Goal: Information Seeking & Learning: Learn about a topic

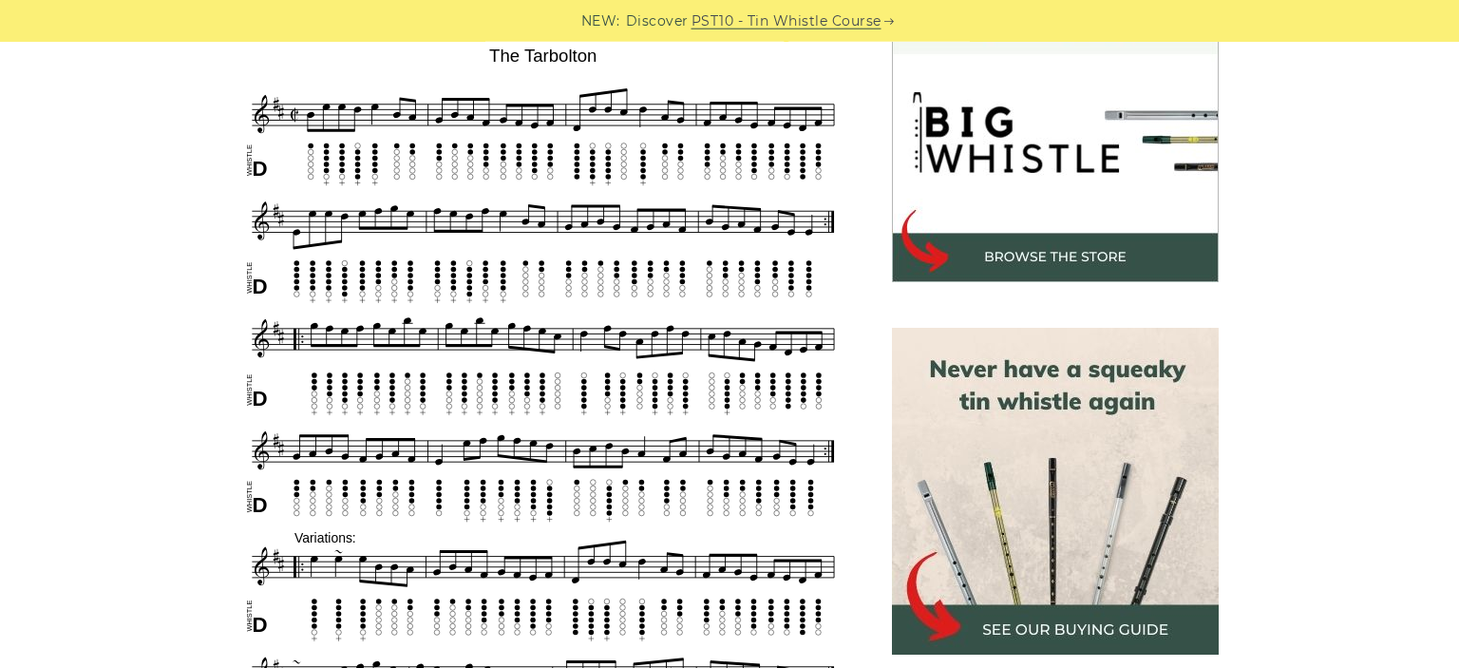
scroll to position [591, 0]
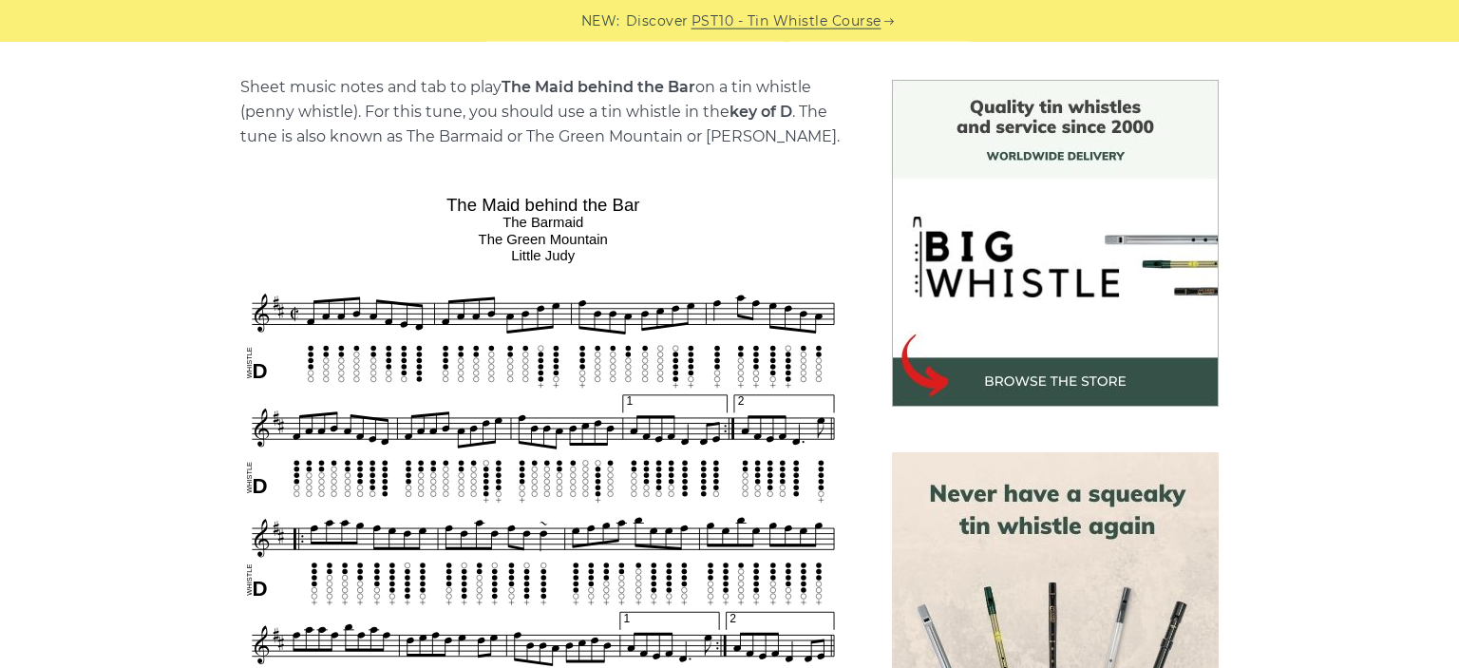
scroll to position [467, 0]
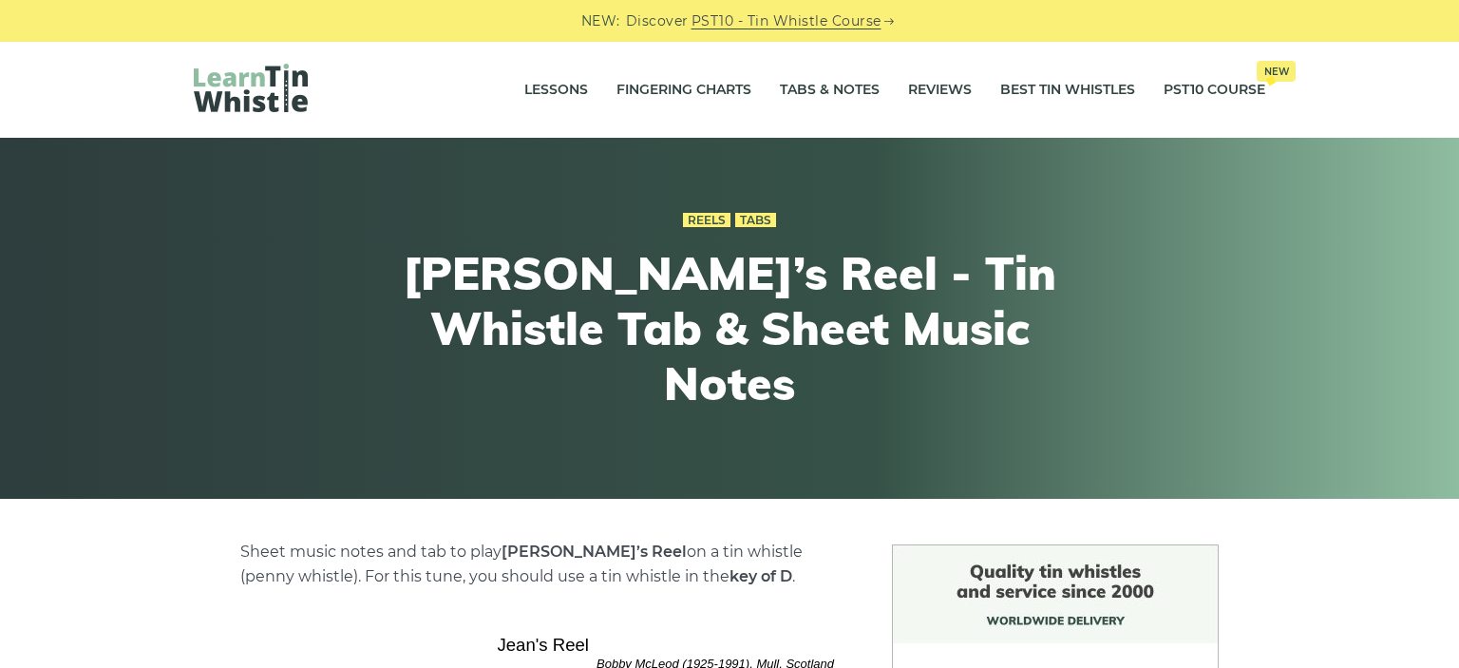
scroll to position [402, 0]
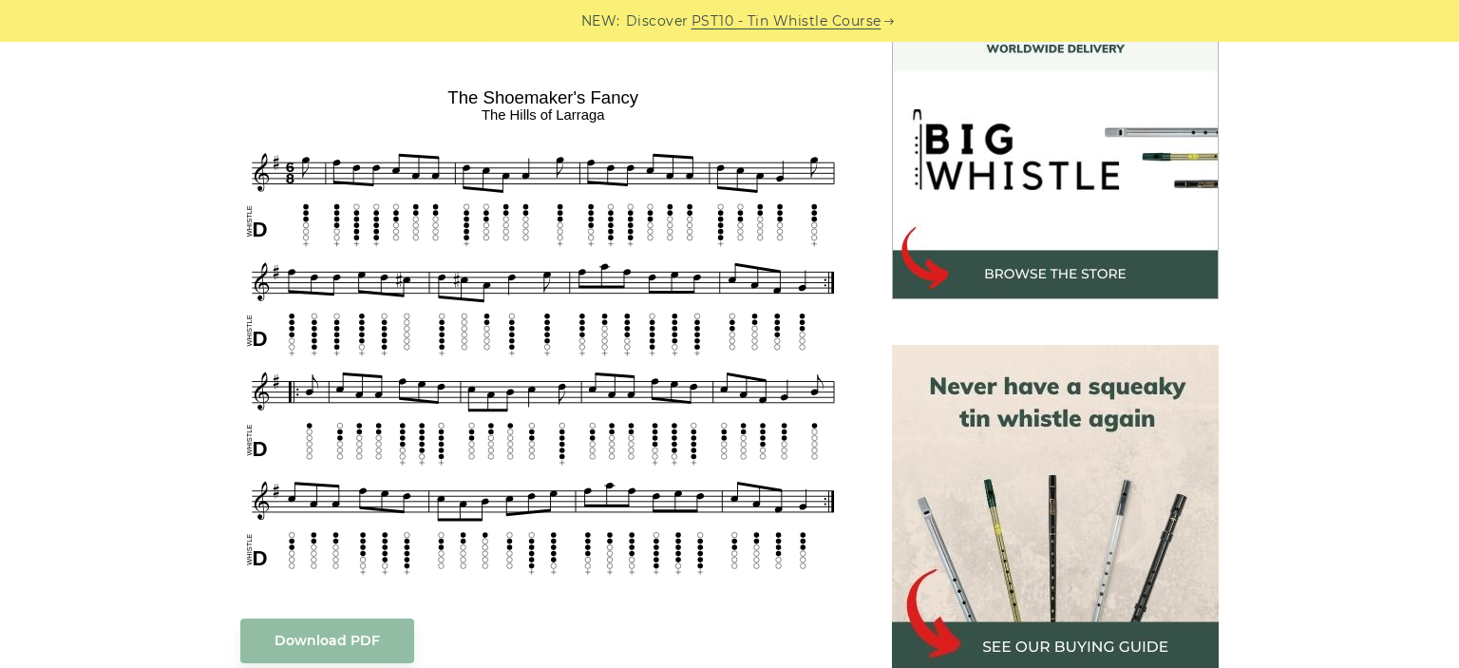
scroll to position [571, 0]
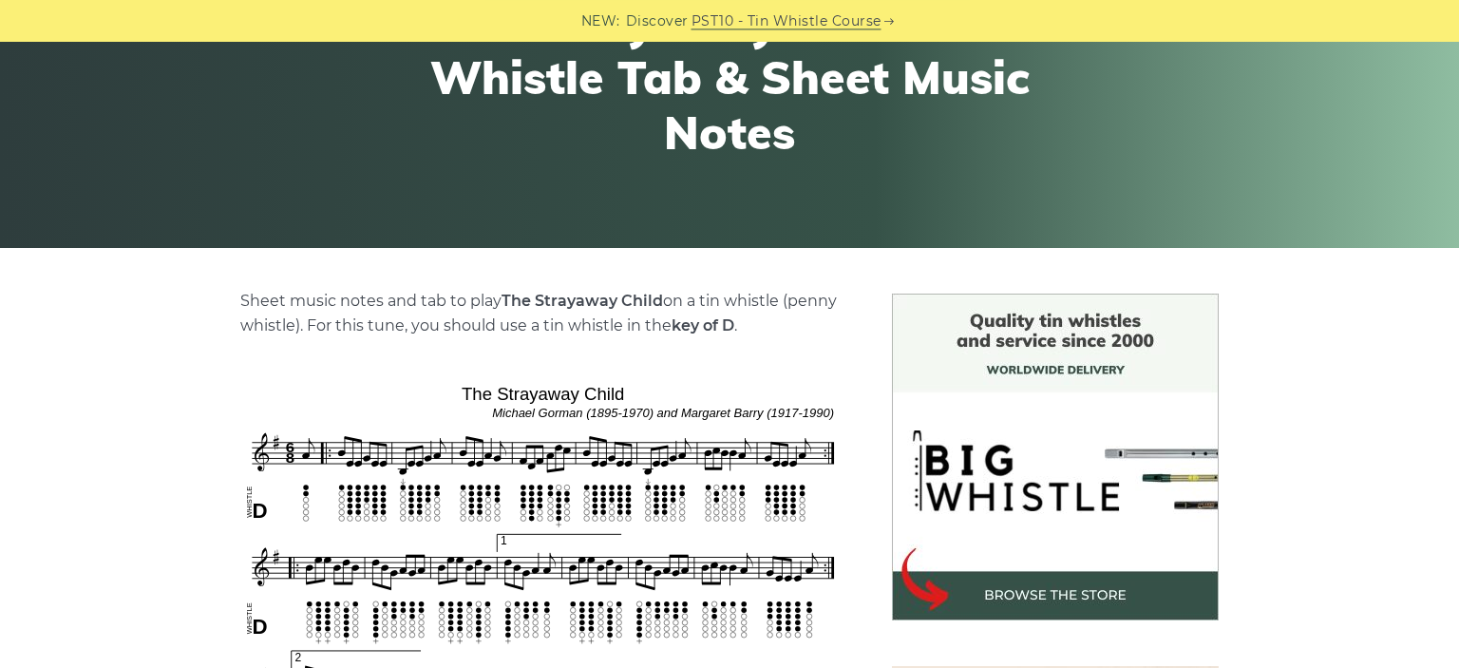
scroll to position [288, 0]
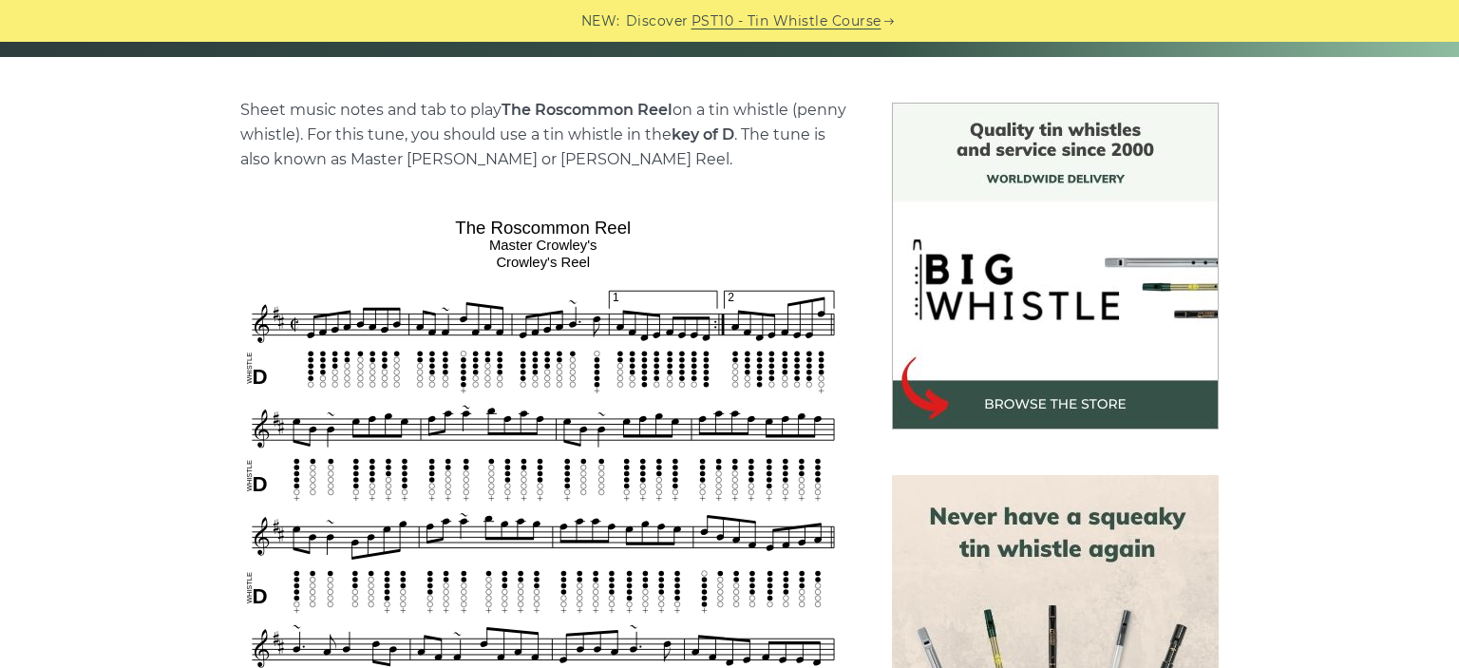
scroll to position [441, 0]
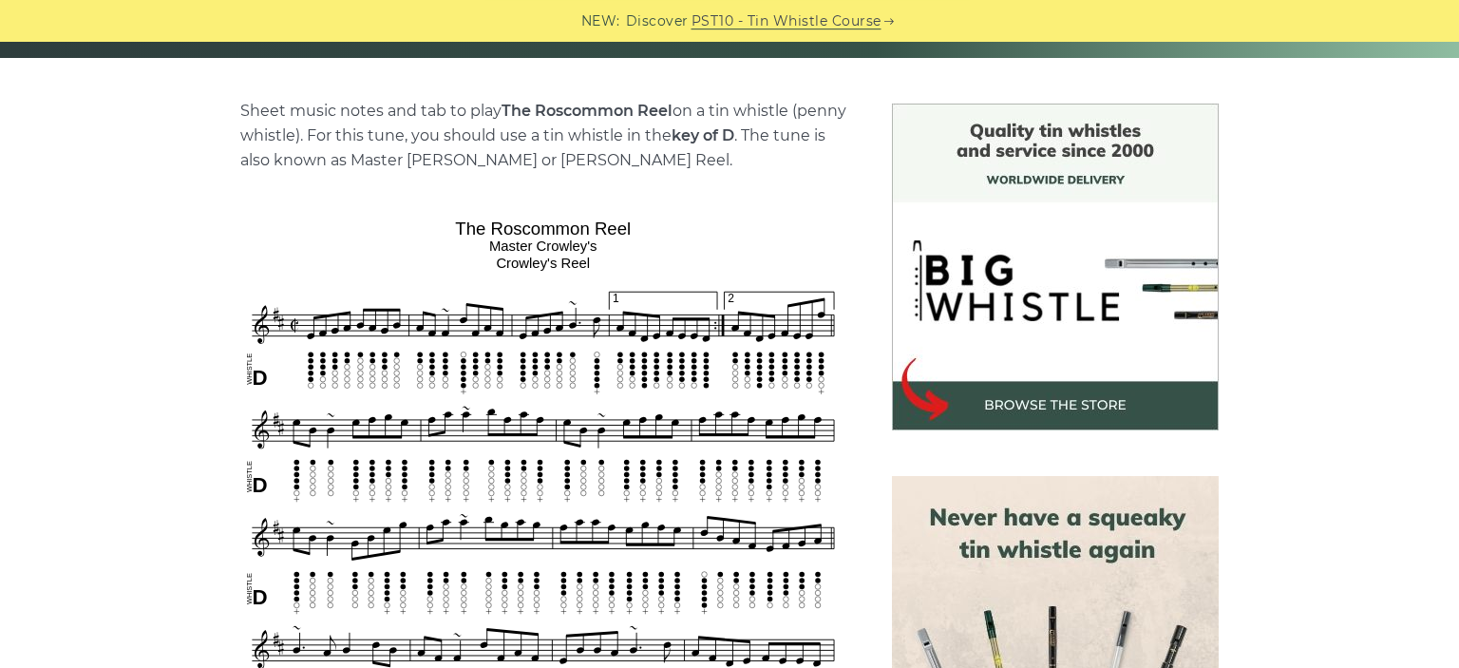
click at [574, 107] on strong "The Roscommon Reel" at bounding box center [587, 111] width 171 height 18
copy strong "Roscommon"
click at [731, 155] on p "Sheet music notes and tab to play The Roscommon Reel on a tin whistle (penny wh…" at bounding box center [543, 136] width 606 height 74
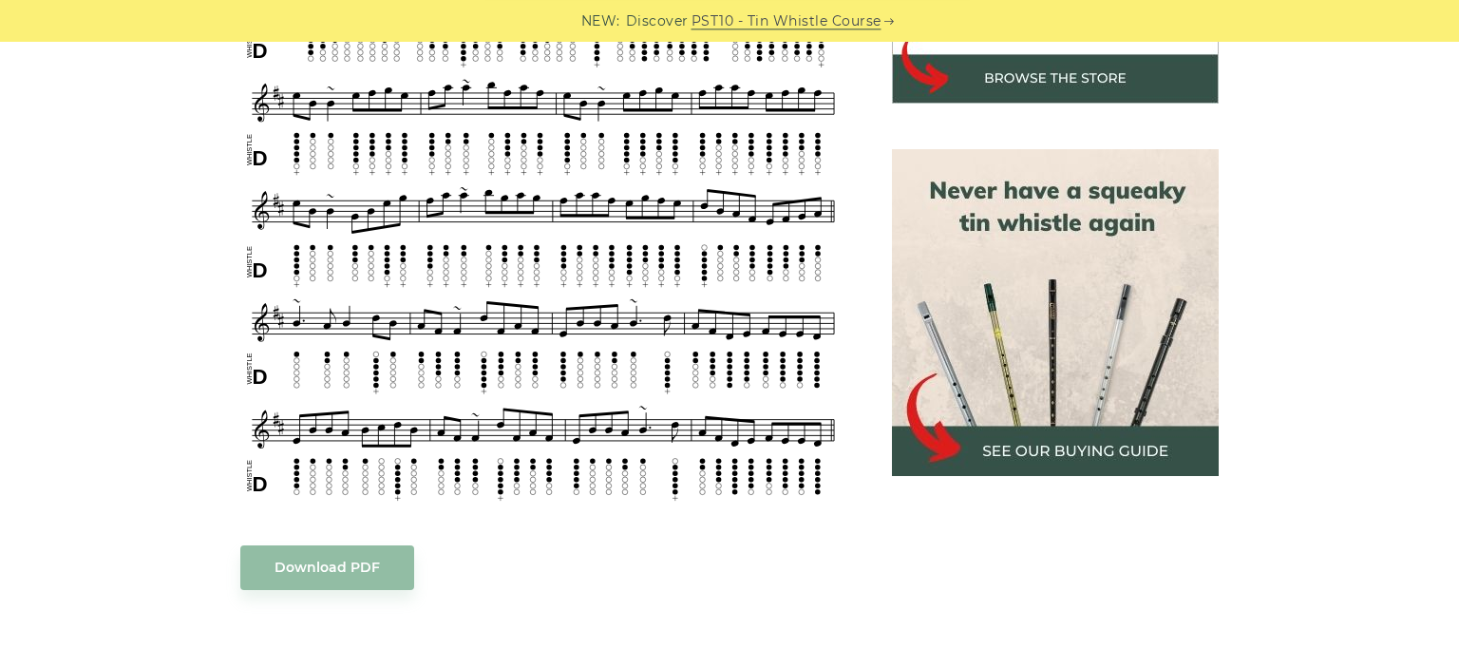
scroll to position [821, 0]
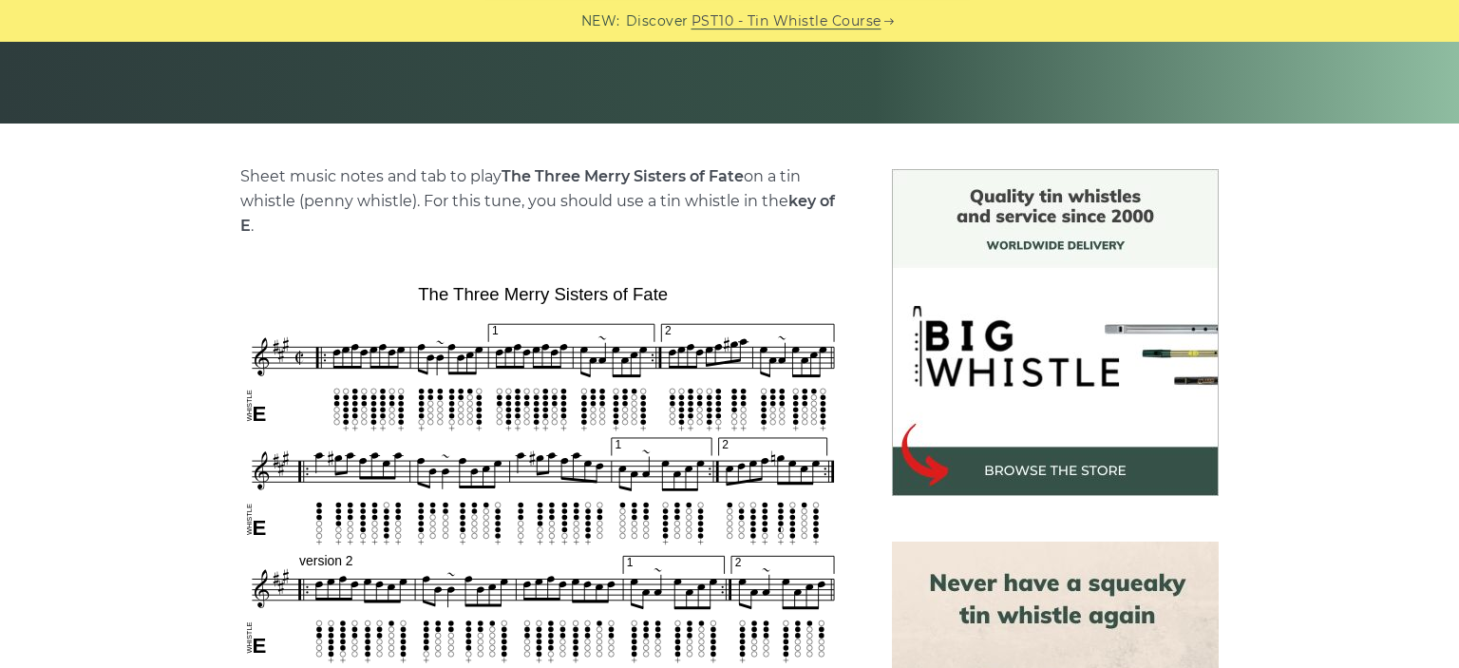
scroll to position [389, 0]
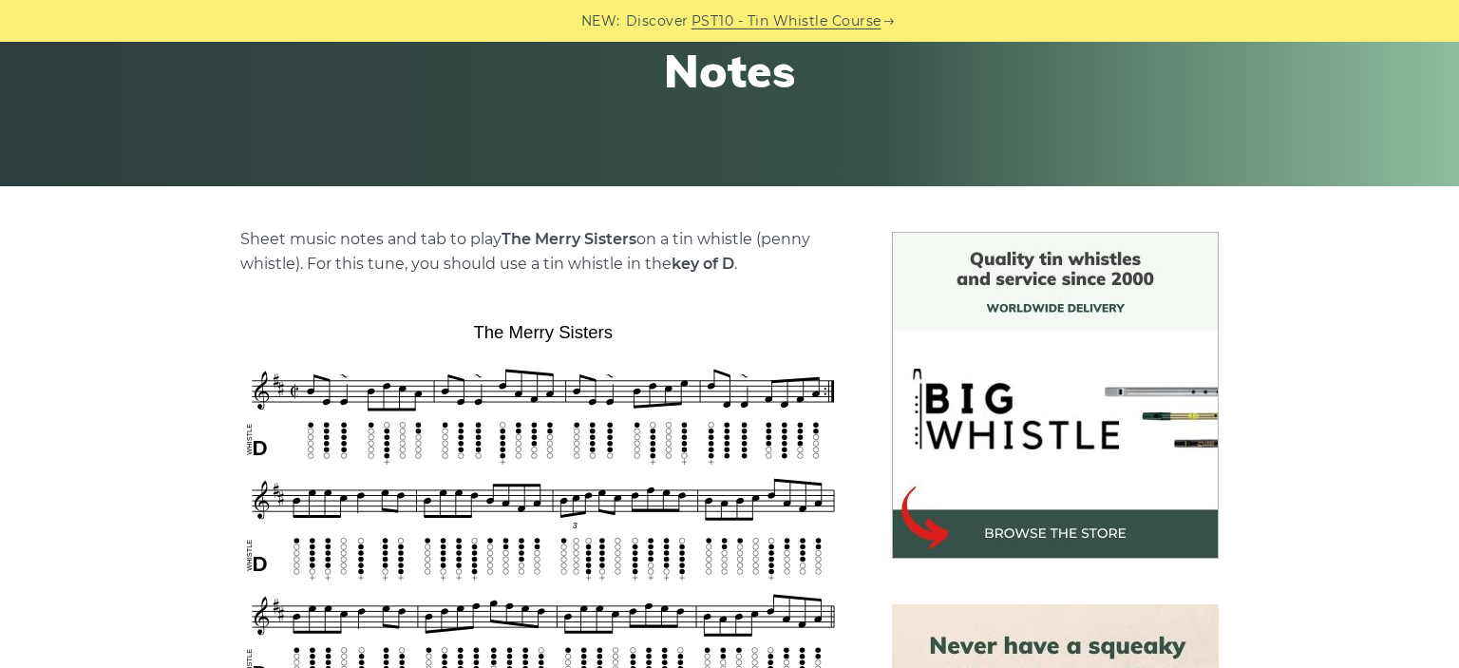
scroll to position [315, 0]
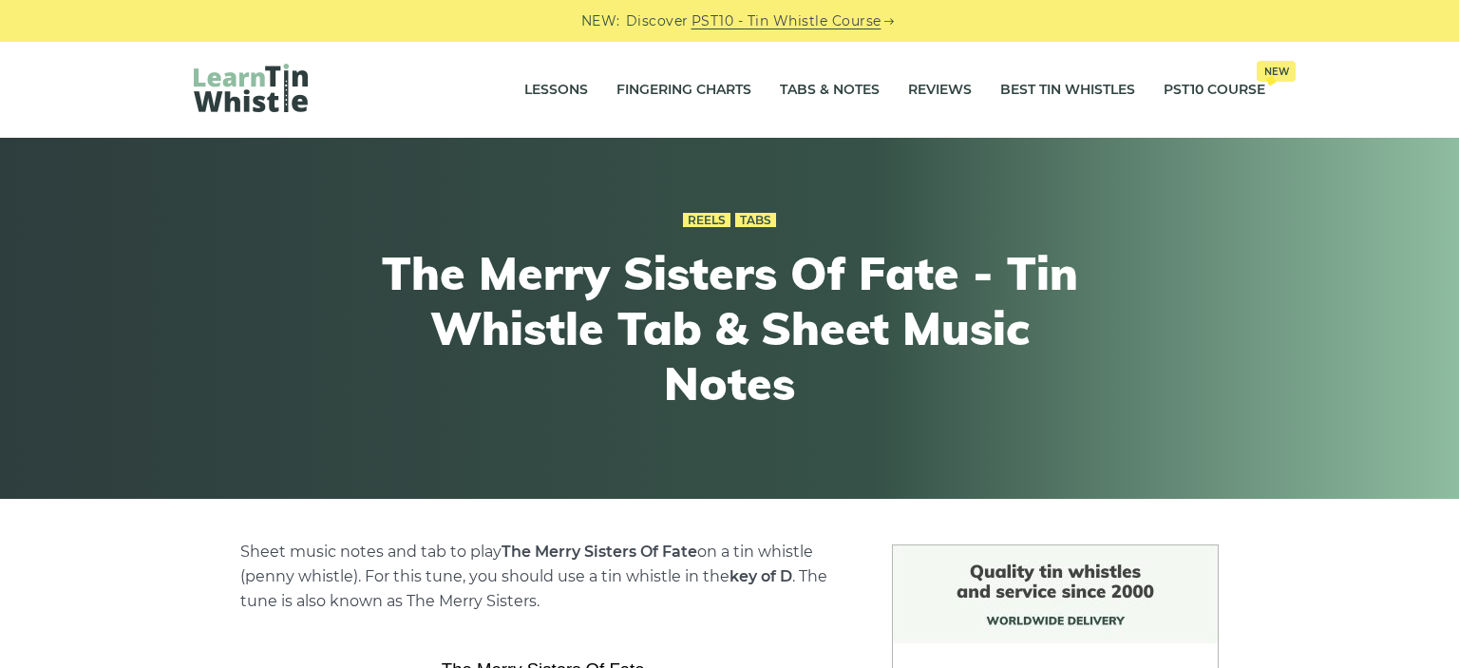
scroll to position [366, 0]
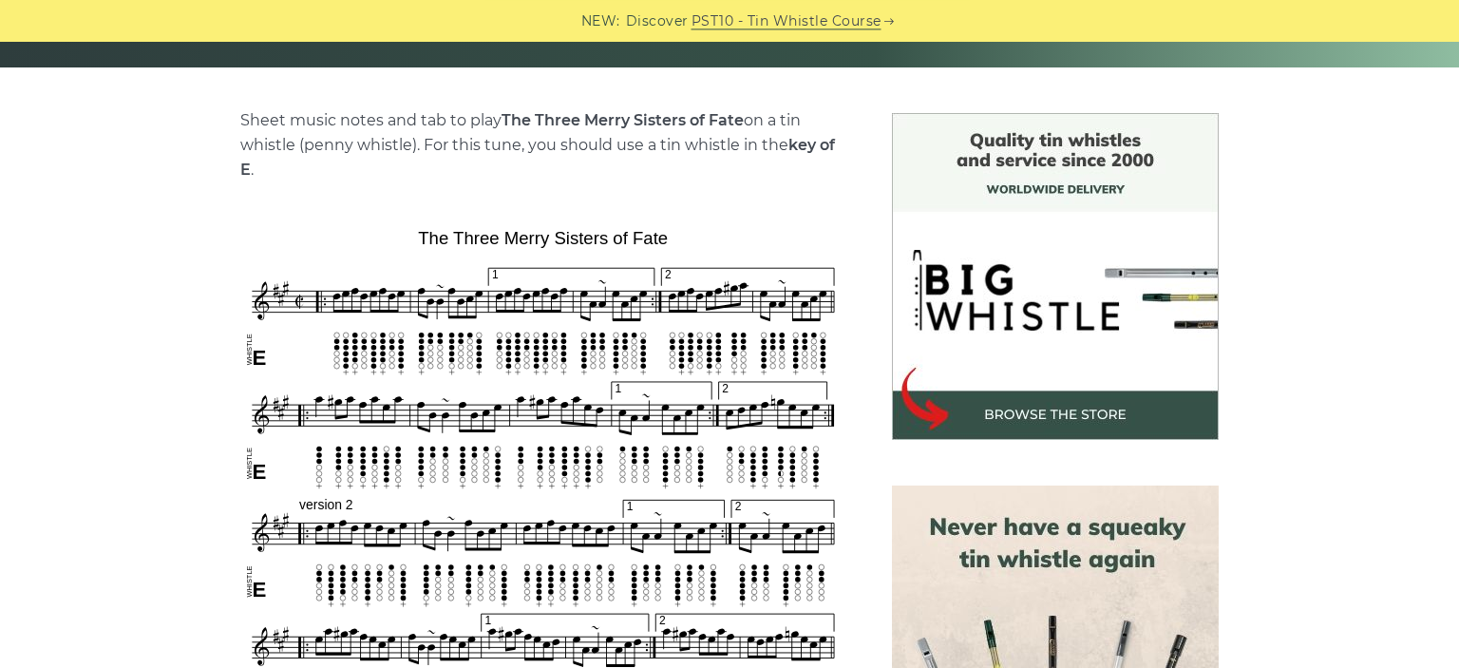
scroll to position [491, 0]
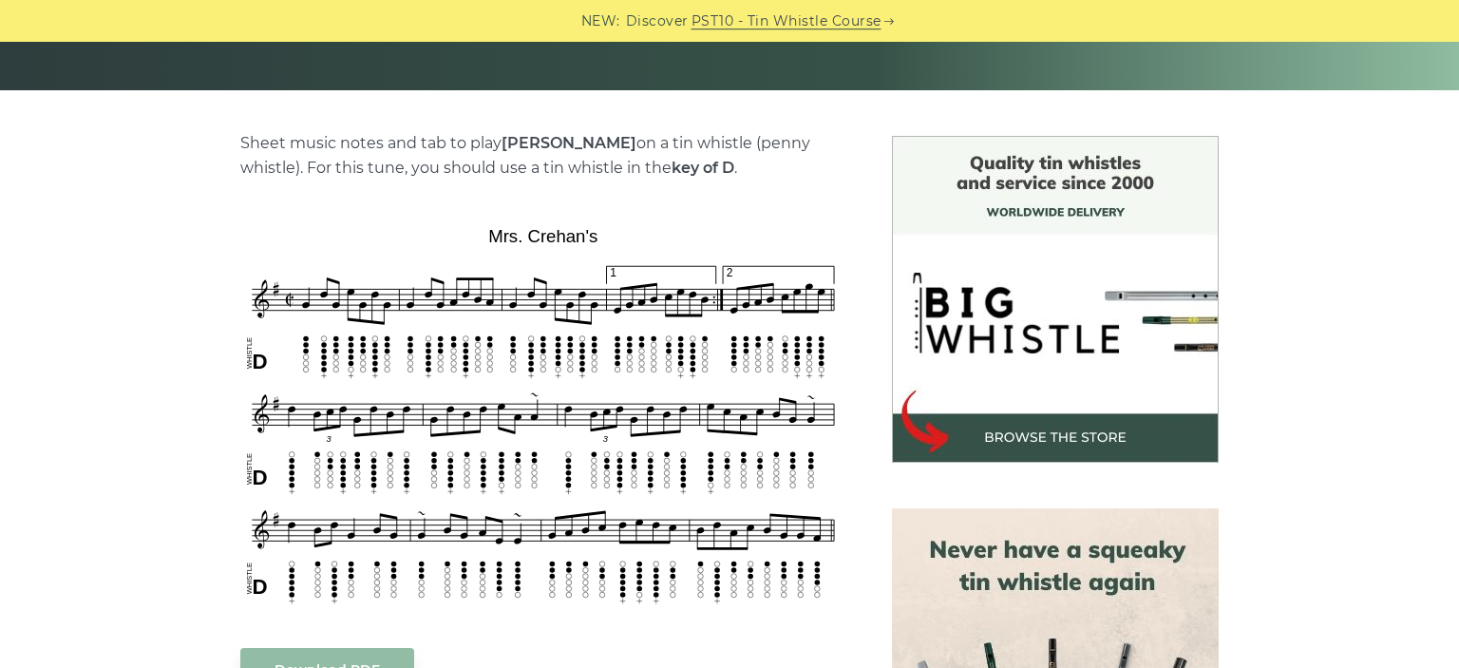
scroll to position [410, 0]
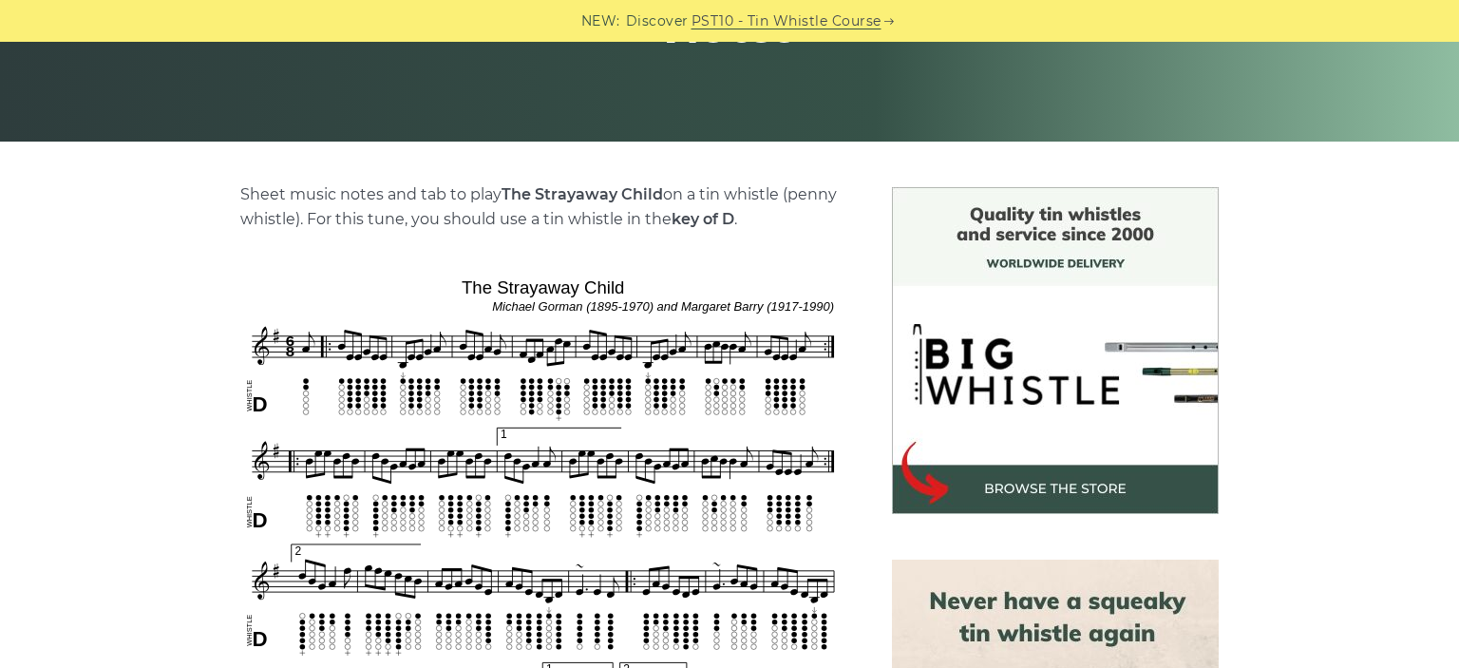
scroll to position [358, 0]
